Goal: Transaction & Acquisition: Download file/media

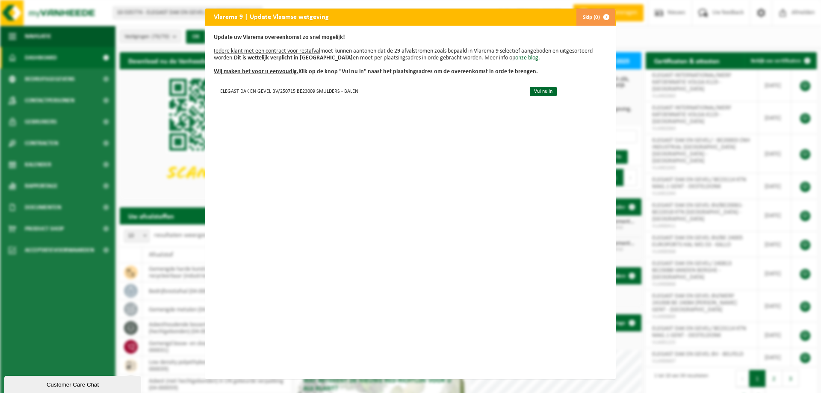
click at [601, 17] on span "button" at bounding box center [606, 17] width 17 height 17
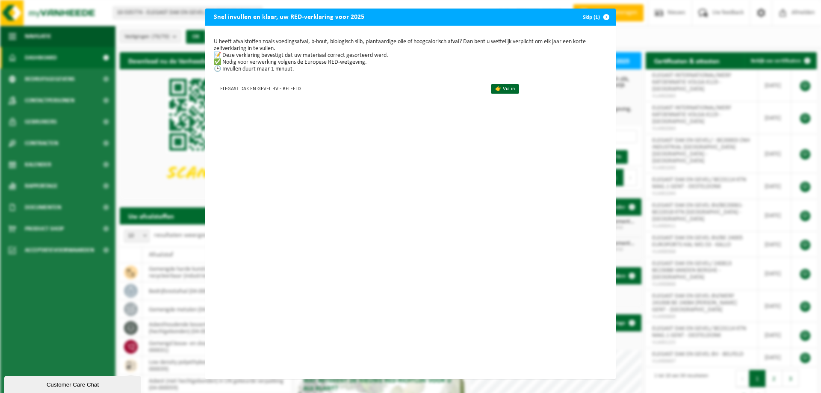
click at [603, 17] on span "button" at bounding box center [606, 17] width 17 height 17
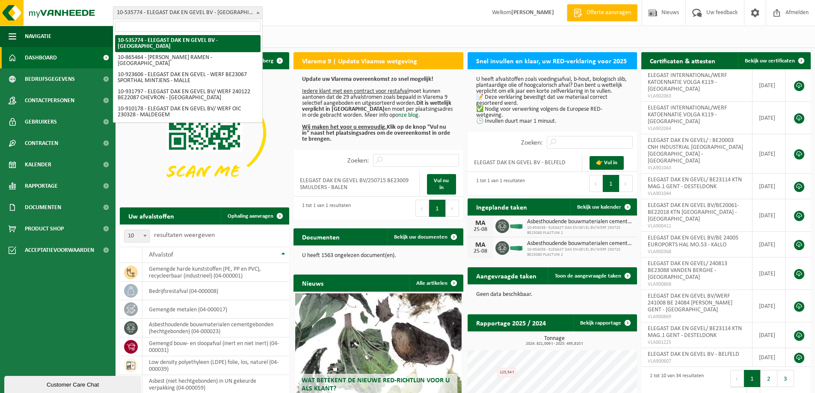
click at [258, 14] on span at bounding box center [258, 12] width 9 height 11
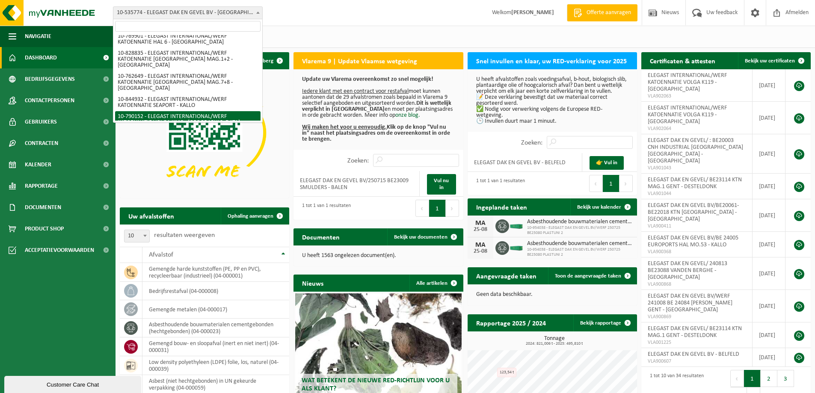
scroll to position [966, 0]
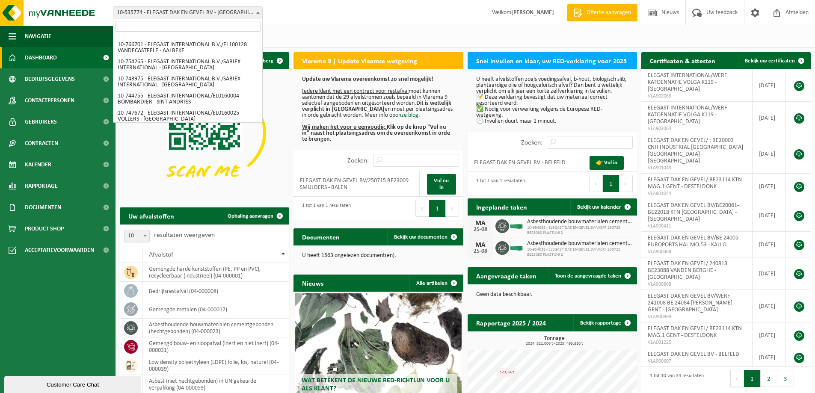
click at [276, 165] on img at bounding box center [204, 132] width 169 height 127
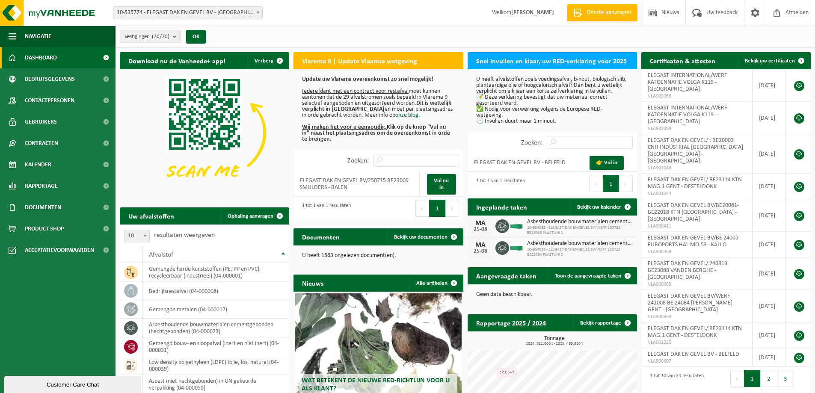
click at [176, 34] on b "submit" at bounding box center [177, 36] width 8 height 12
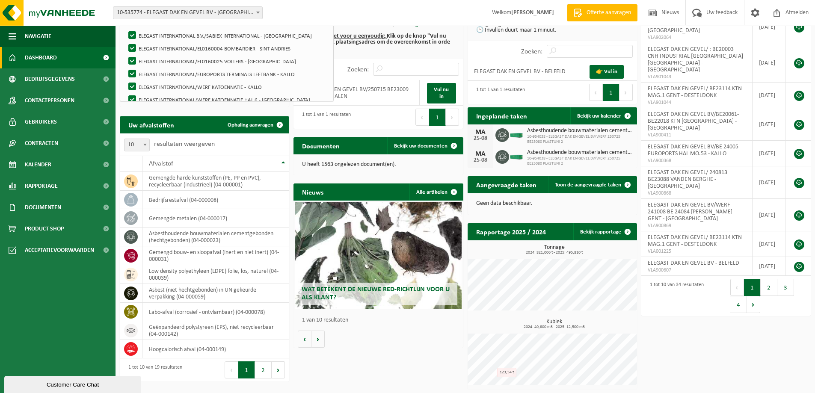
scroll to position [800, 0]
click at [414, 70] on input "Zoeken:" at bounding box center [416, 69] width 86 height 13
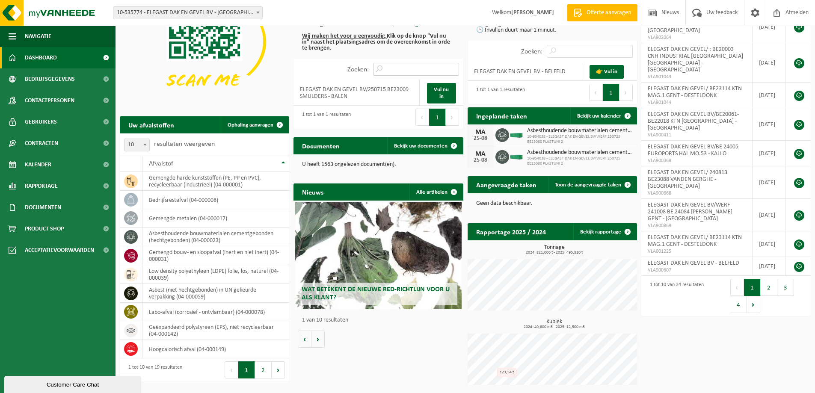
scroll to position [0, 0]
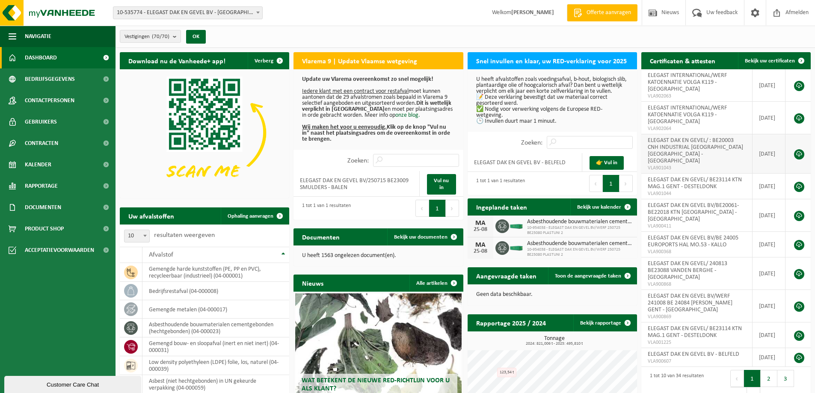
click at [675, 165] on span "VLA901043" at bounding box center [696, 168] width 98 height 7
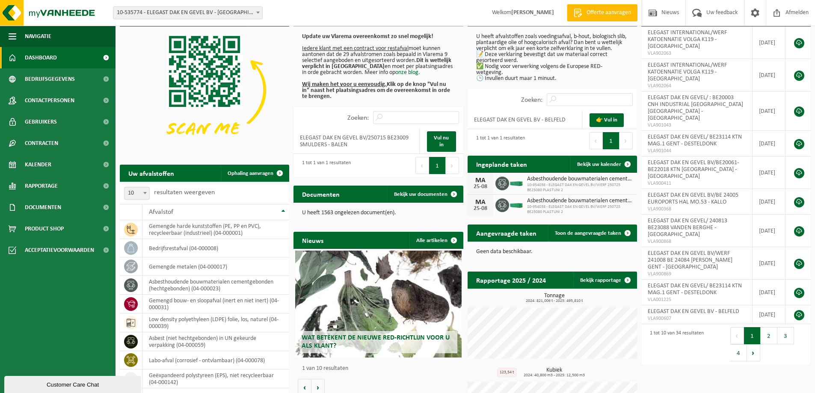
scroll to position [86, 0]
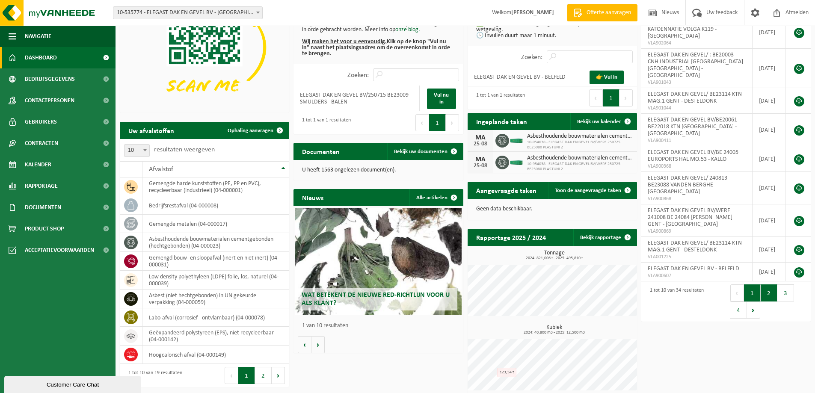
click at [770, 284] on button "2" at bounding box center [768, 292] width 17 height 17
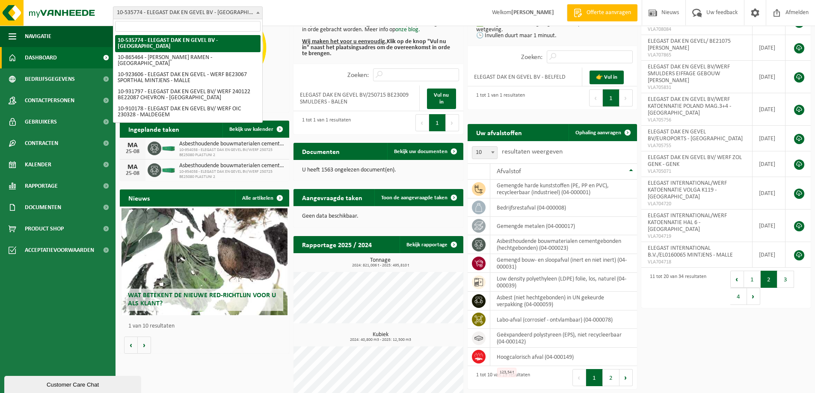
click at [257, 15] on span at bounding box center [258, 12] width 9 height 11
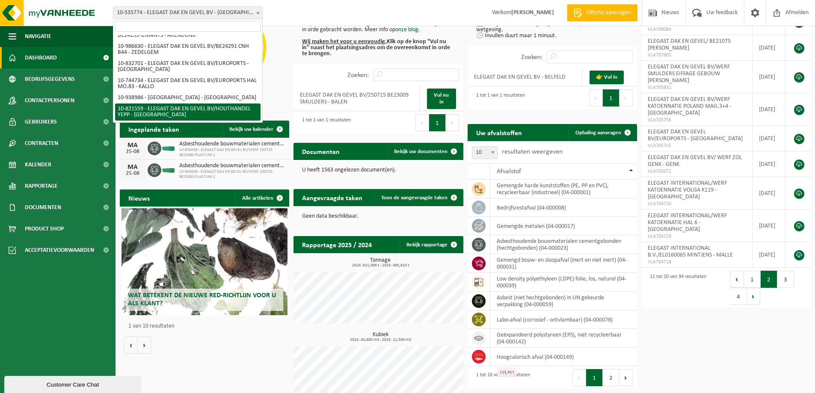
scroll to position [299, 0]
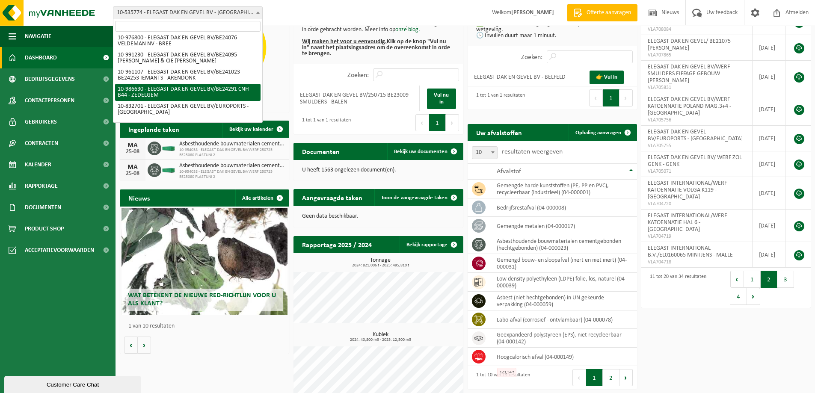
select select "165866"
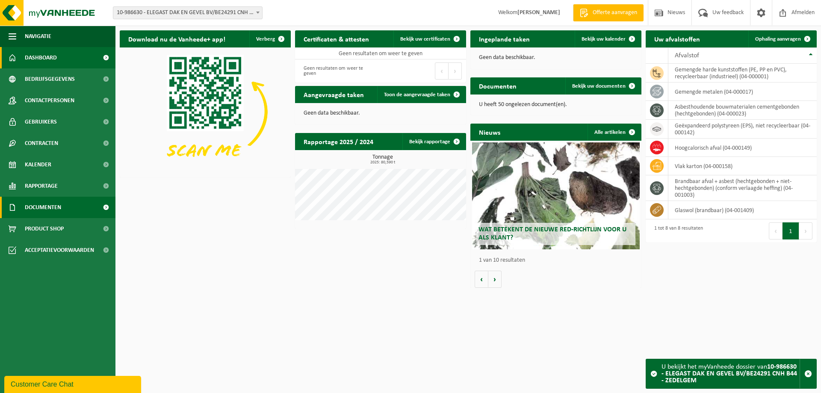
click at [104, 206] on span at bounding box center [105, 207] width 19 height 21
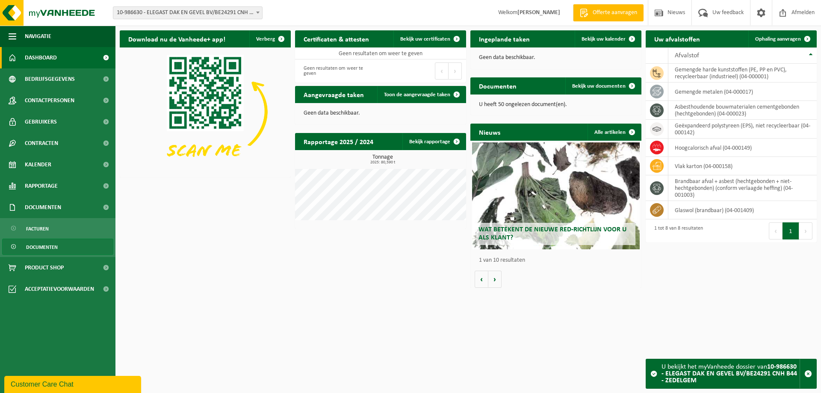
click at [59, 245] on link "Documenten" at bounding box center [57, 247] width 111 height 16
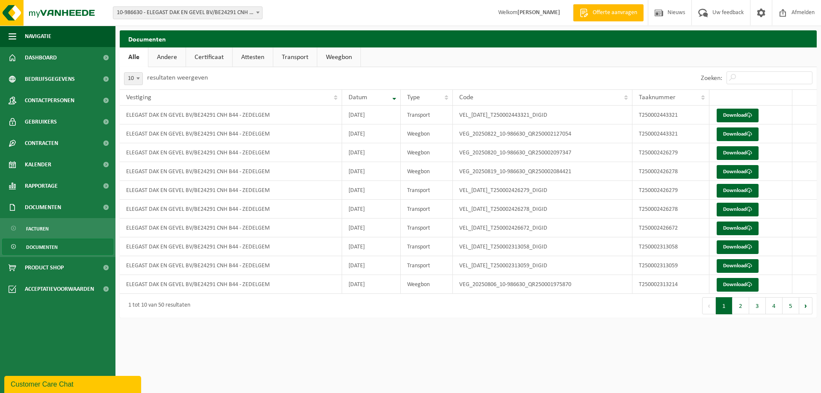
click at [330, 56] on link "Weegbon" at bounding box center [338, 57] width 43 height 20
click at [732, 113] on link "Download" at bounding box center [738, 116] width 42 height 14
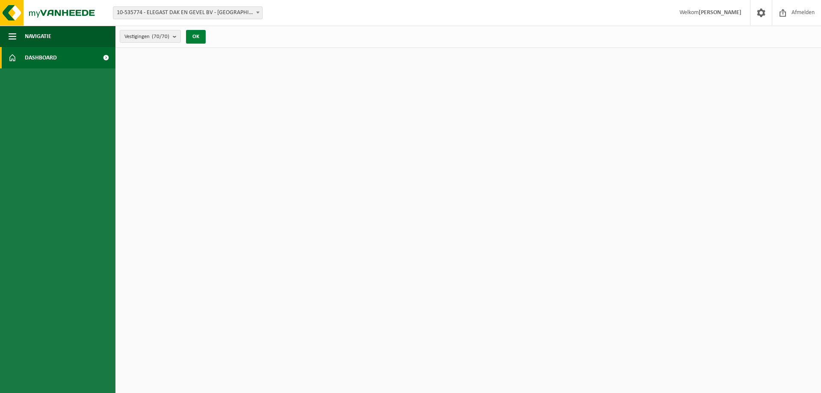
click at [197, 39] on button "OK" at bounding box center [196, 37] width 20 height 14
click at [256, 12] on b at bounding box center [257, 13] width 3 height 2
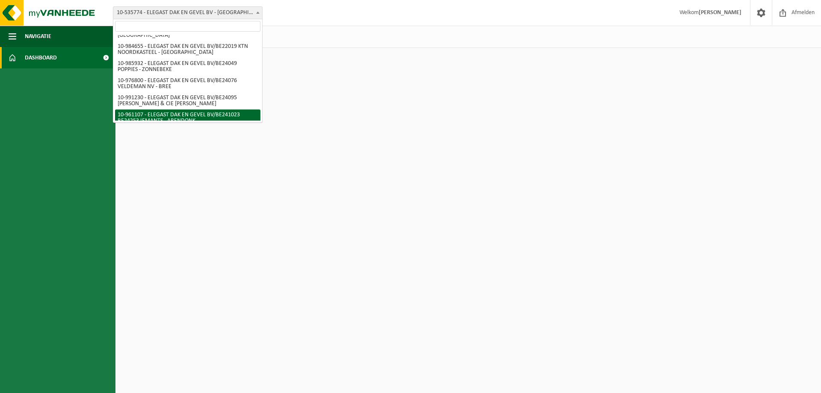
scroll to position [299, 0]
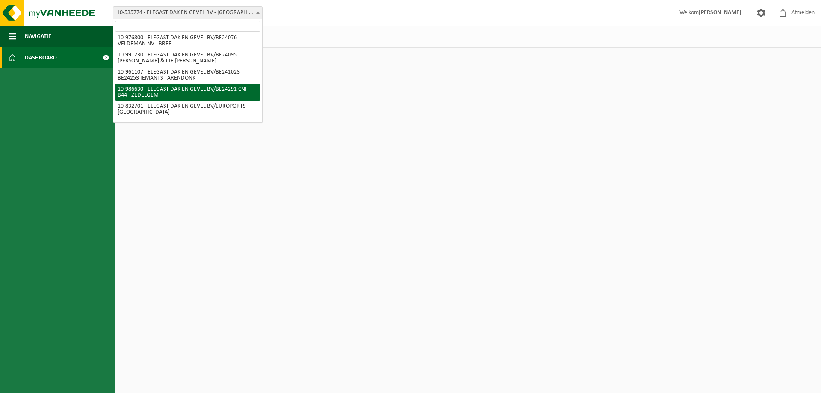
select select "165866"
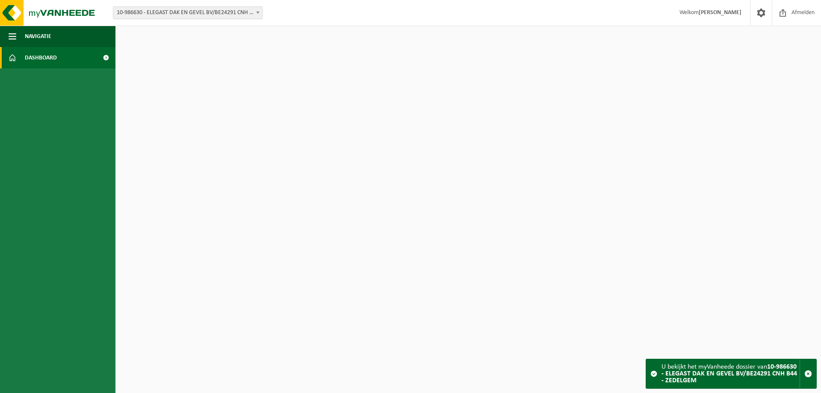
click at [683, 373] on strong "10-986630 - ELEGAST DAK EN GEVEL BV/BE24291 CNH B44 - ZEDELGEM" at bounding box center [730, 373] width 136 height 21
click at [806, 371] on span "button" at bounding box center [808, 374] width 8 height 8
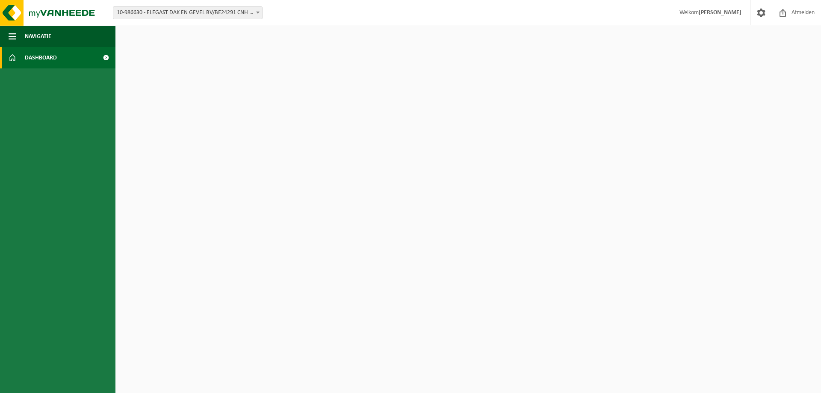
click at [105, 57] on span at bounding box center [105, 57] width 19 height 21
click at [91, 42] on button "Navigatie" at bounding box center [57, 36] width 115 height 21
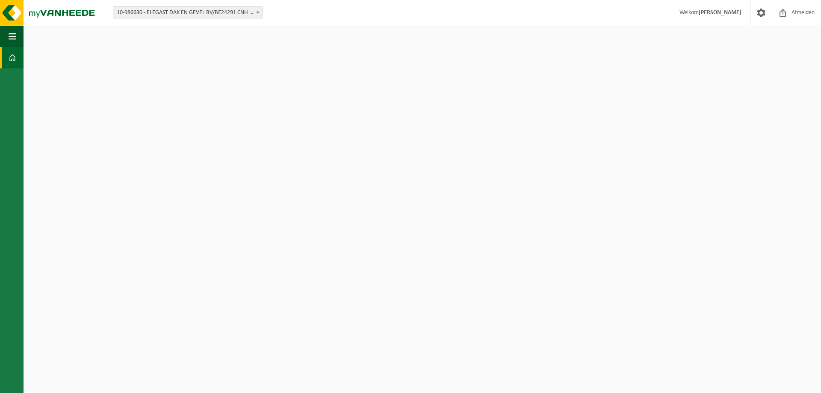
click at [715, 15] on strong "[PERSON_NAME]" at bounding box center [720, 12] width 43 height 6
click at [719, 10] on strong "[PERSON_NAME]" at bounding box center [720, 12] width 43 height 6
click at [755, 16] on span at bounding box center [761, 12] width 13 height 25
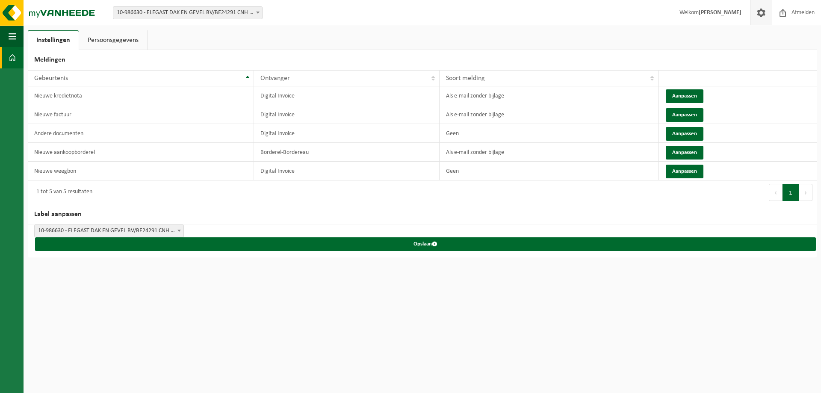
click at [12, 59] on span at bounding box center [13, 57] width 8 height 21
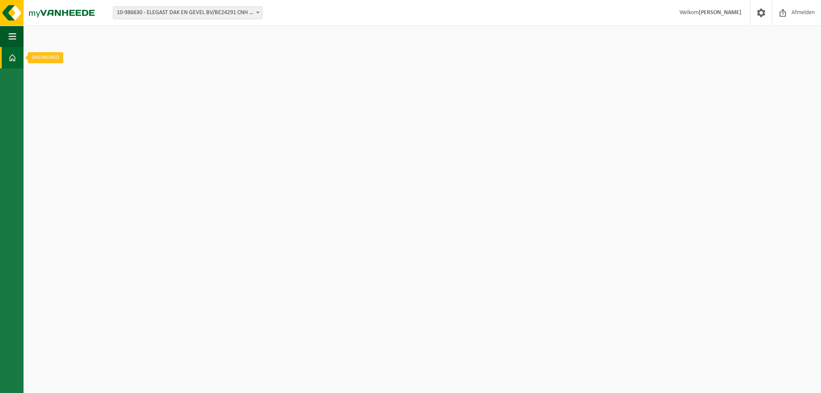
click at [12, 59] on span at bounding box center [13, 57] width 8 height 21
click at [15, 60] on span at bounding box center [13, 57] width 8 height 21
click at [780, 16] on span at bounding box center [783, 12] width 13 height 25
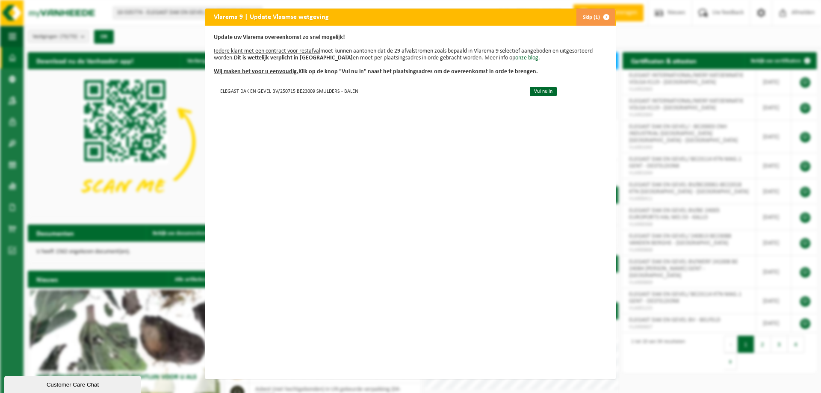
click at [599, 16] on span "button" at bounding box center [606, 17] width 17 height 17
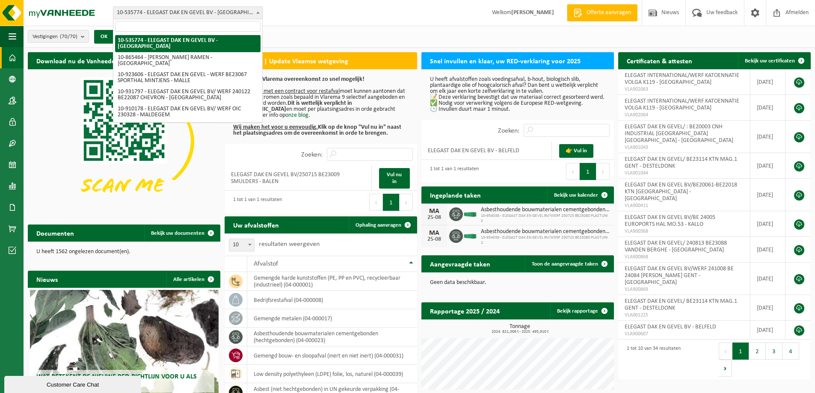
click at [257, 10] on span at bounding box center [258, 12] width 9 height 11
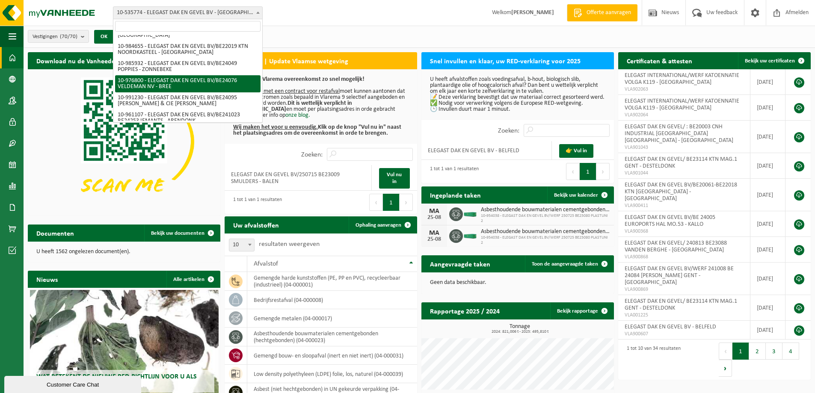
scroll to position [299, 0]
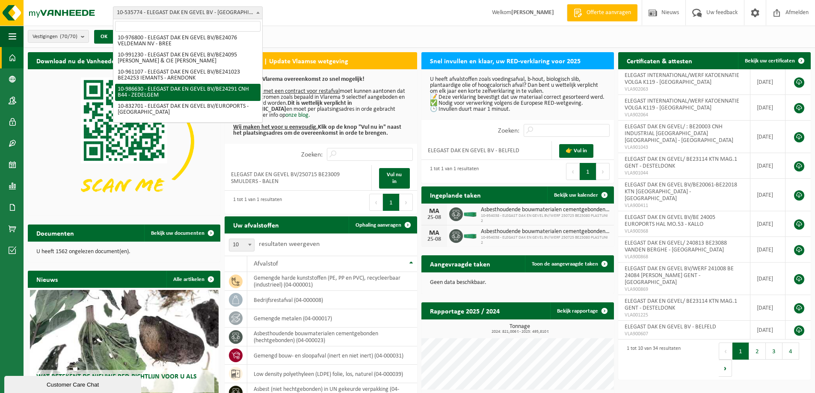
select select "165866"
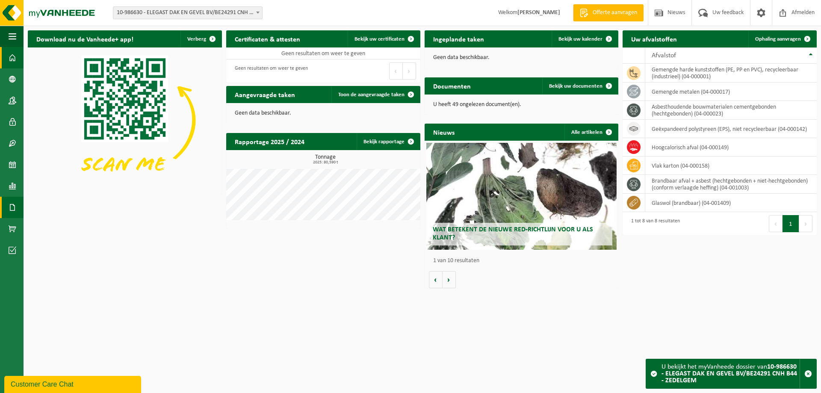
click at [13, 208] on span at bounding box center [13, 207] width 8 height 21
click at [73, 227] on span "Documenten" at bounding box center [66, 226] width 32 height 16
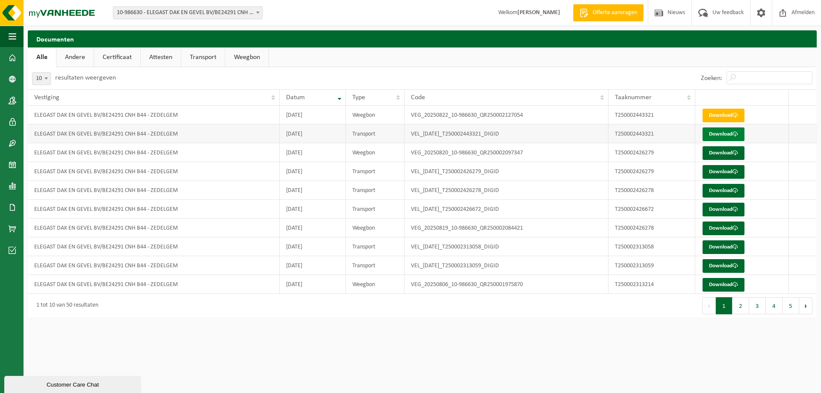
click at [725, 132] on link "Download" at bounding box center [724, 134] width 42 height 14
click at [718, 151] on link "Download" at bounding box center [724, 153] width 42 height 14
click at [707, 171] on link "Download" at bounding box center [724, 172] width 42 height 14
click at [714, 192] on link "Download" at bounding box center [724, 191] width 42 height 14
click at [715, 209] on link "Download" at bounding box center [724, 210] width 42 height 14
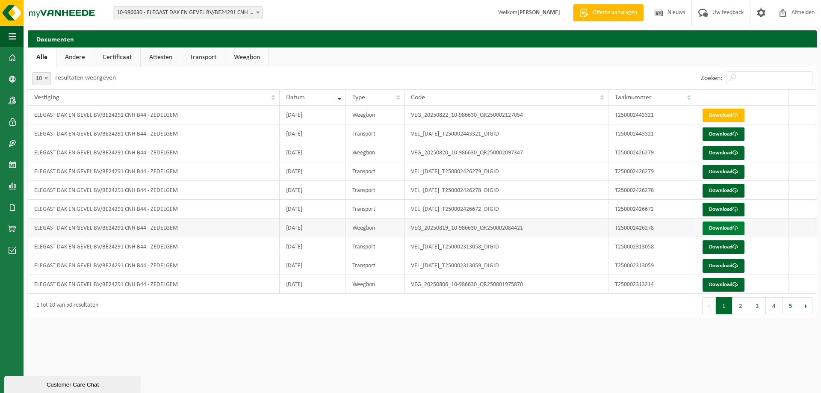
click at [711, 226] on link "Download" at bounding box center [724, 229] width 42 height 14
click at [715, 249] on link "Download" at bounding box center [724, 247] width 42 height 14
click at [713, 264] on link "Download" at bounding box center [724, 266] width 42 height 14
click at [717, 283] on link "Download" at bounding box center [724, 285] width 42 height 14
click at [747, 310] on button "2" at bounding box center [741, 305] width 17 height 17
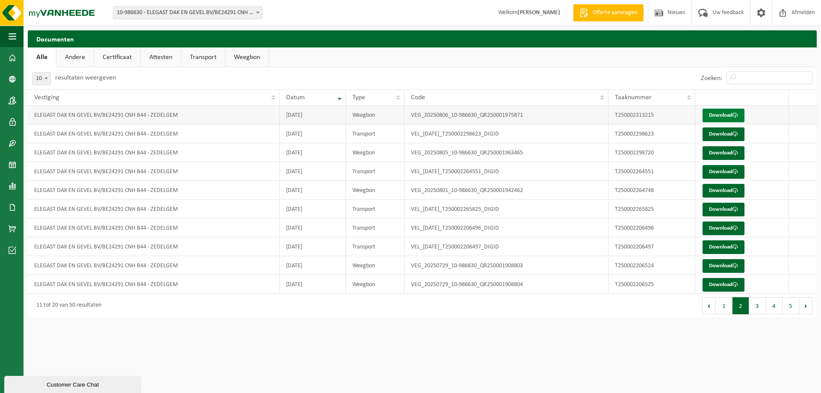
click at [719, 118] on link "Download" at bounding box center [724, 116] width 42 height 14
click at [650, 325] on div "Navigatie Offerte aanvragen Nieuws Uw feedback Afmelden Dashboard Bedrijfsgegev…" at bounding box center [410, 163] width 821 height 326
click at [723, 135] on link "Download" at bounding box center [724, 134] width 42 height 14
click at [724, 155] on link "Download" at bounding box center [724, 153] width 42 height 14
click at [721, 171] on link "Download" at bounding box center [724, 172] width 42 height 14
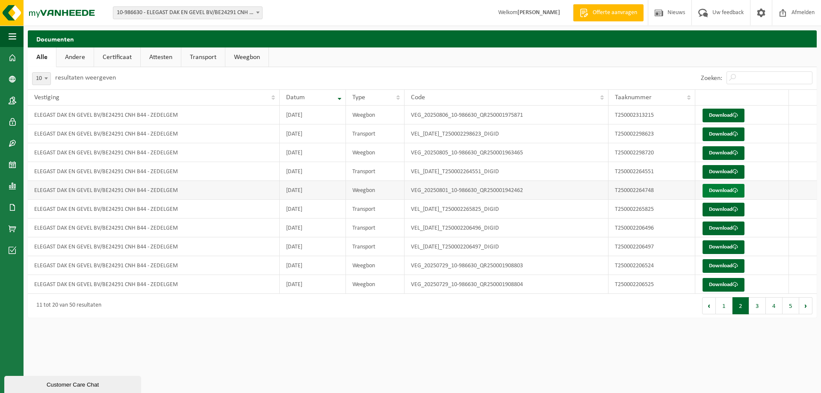
click at [720, 192] on link "Download" at bounding box center [724, 191] width 42 height 14
click at [725, 207] on link "Download" at bounding box center [724, 210] width 42 height 14
click at [724, 227] on link "Download" at bounding box center [724, 229] width 42 height 14
click at [724, 246] on link "Download" at bounding box center [724, 247] width 42 height 14
click at [727, 266] on link "Download" at bounding box center [724, 266] width 42 height 14
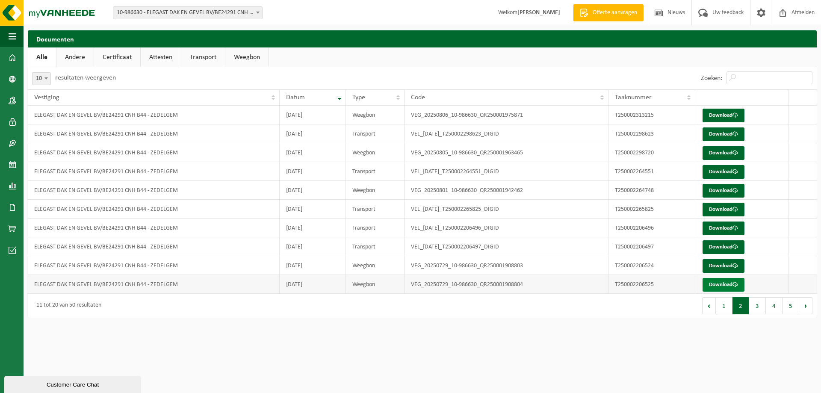
click at [725, 284] on link "Download" at bounding box center [724, 285] width 42 height 14
click at [758, 303] on button "3" at bounding box center [757, 305] width 17 height 17
click at [727, 118] on link "Download" at bounding box center [724, 116] width 42 height 14
click at [721, 136] on link "Download" at bounding box center [724, 134] width 42 height 14
click at [718, 150] on link "Download" at bounding box center [724, 153] width 42 height 14
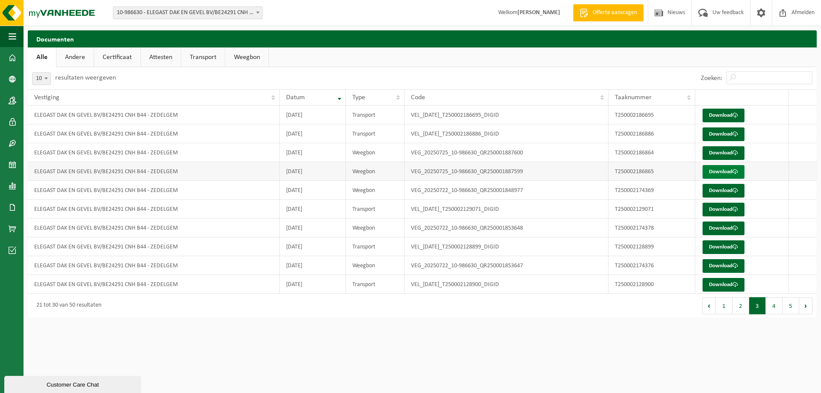
click at [717, 176] on link "Download" at bounding box center [724, 172] width 42 height 14
click at [722, 192] on link "Download" at bounding box center [724, 191] width 42 height 14
click at [719, 207] on link "Download" at bounding box center [724, 210] width 42 height 14
click at [717, 226] on link "Download" at bounding box center [724, 229] width 42 height 14
click at [715, 242] on link "Download" at bounding box center [724, 247] width 42 height 14
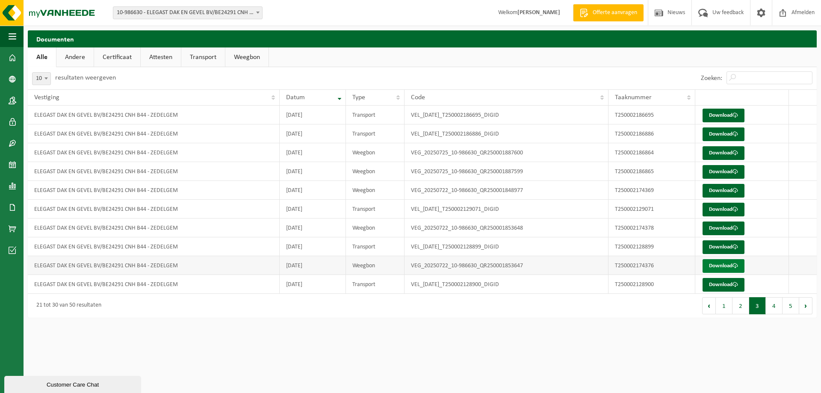
click at [721, 265] on link "Download" at bounding box center [724, 266] width 42 height 14
click at [720, 287] on link "Download" at bounding box center [724, 285] width 42 height 14
click at [776, 310] on button "4" at bounding box center [774, 305] width 17 height 17
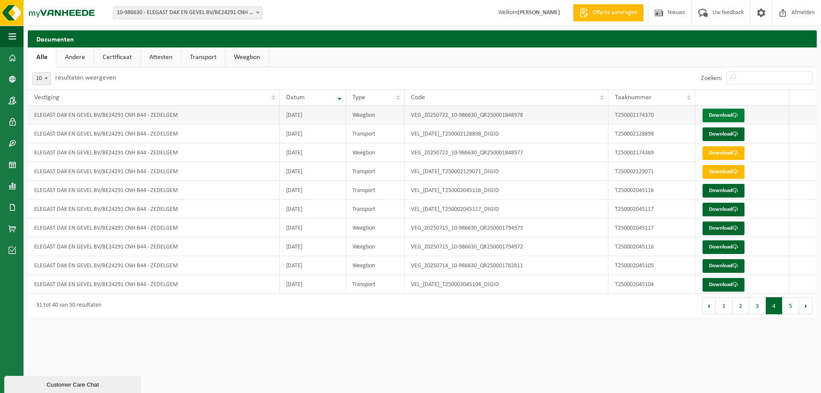
click at [727, 112] on link "Download" at bounding box center [724, 116] width 42 height 14
click at [721, 136] on link "Download" at bounding box center [724, 134] width 42 height 14
click at [722, 150] on link "Download" at bounding box center [724, 153] width 42 height 14
click at [721, 168] on link "Download" at bounding box center [724, 172] width 42 height 14
click at [722, 190] on link "Download" at bounding box center [724, 191] width 42 height 14
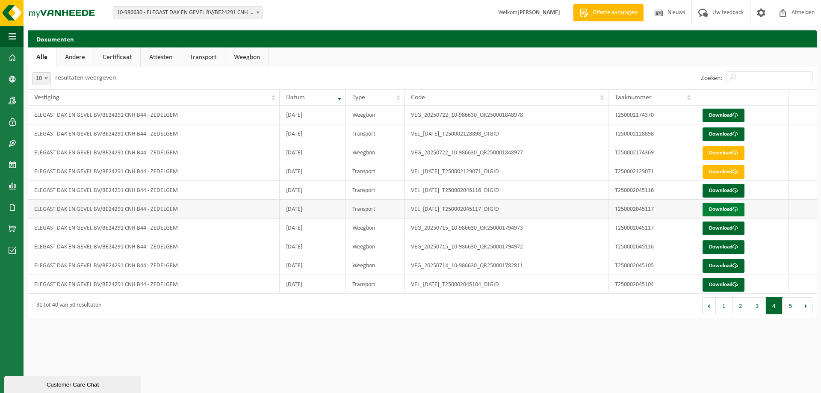
click at [727, 208] on link "Download" at bounding box center [724, 210] width 42 height 14
click at [727, 226] on link "Download" at bounding box center [724, 229] width 42 height 14
click at [730, 243] on link "Download" at bounding box center [724, 247] width 42 height 14
click at [724, 248] on link "Download" at bounding box center [724, 247] width 42 height 14
click at [727, 263] on link "Download" at bounding box center [724, 266] width 42 height 14
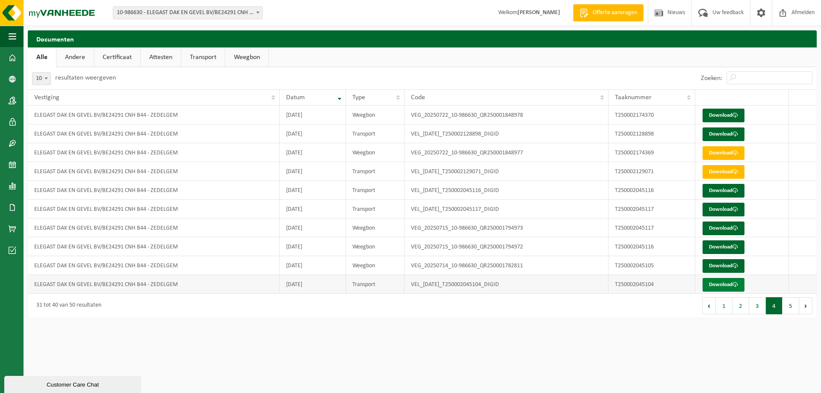
click at [727, 281] on link "Download" at bounding box center [724, 285] width 42 height 14
click at [795, 308] on button "5" at bounding box center [791, 305] width 17 height 17
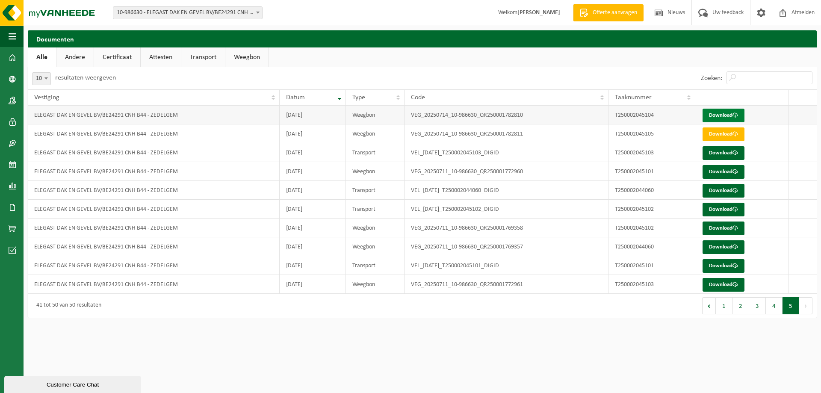
click at [722, 114] on link "Download" at bounding box center [724, 116] width 42 height 14
click at [721, 134] on link "Download" at bounding box center [724, 134] width 42 height 14
click at [722, 155] on link "Download" at bounding box center [724, 153] width 42 height 14
click at [718, 151] on link "Download" at bounding box center [724, 153] width 42 height 14
click at [721, 169] on link "Download" at bounding box center [724, 172] width 42 height 14
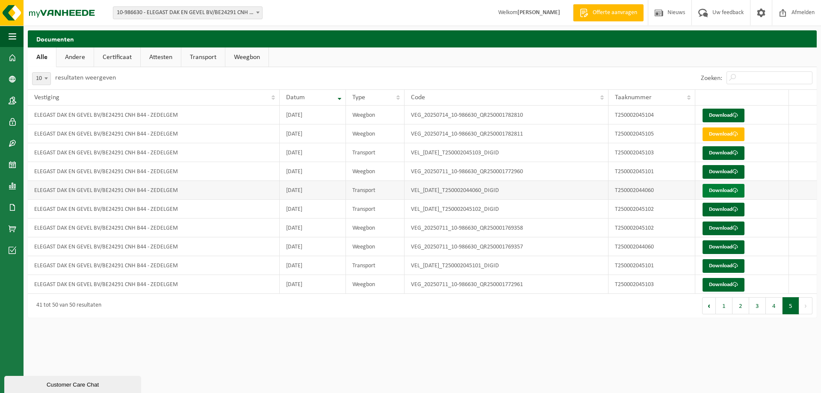
click at [723, 190] on link "Download" at bounding box center [724, 191] width 42 height 14
click at [723, 209] on link "Download" at bounding box center [724, 210] width 42 height 14
click at [724, 223] on link "Download" at bounding box center [724, 229] width 42 height 14
click at [711, 263] on link "Download" at bounding box center [724, 266] width 42 height 14
click at [713, 284] on link "Download" at bounding box center [724, 285] width 42 height 14
